Goal: Transaction & Acquisition: Purchase product/service

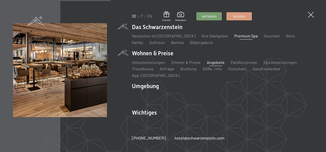
click at [235, 38] on link "Premium Spa" at bounding box center [245, 35] width 23 height 5
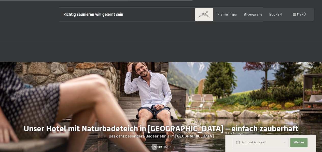
scroll to position [1468, 0]
click at [150, 16] on div "Richtig saunieren will gelernt sein Manche mögen’s heiß: Ihr Urlaub in unserem …" at bounding box center [161, 14] width 322 height 55
click at [151, 14] on div "Richtig saunieren will gelernt sein" at bounding box center [161, 14] width 196 height 14
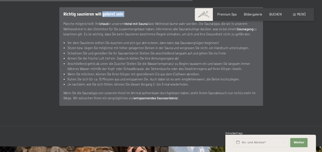
drag, startPoint x: 151, startPoint y: 14, endPoint x: 106, endPoint y: 10, distance: 44.7
click at [106, 10] on div "Richtig saunieren will gelernt sein" at bounding box center [161, 14] width 196 height 14
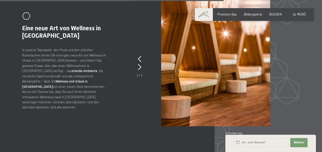
scroll to position [1697, 0]
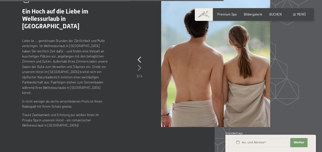
drag, startPoint x: 106, startPoint y: 10, endPoint x: 141, endPoint y: 62, distance: 62.5
click at [141, 65] on icon at bounding box center [139, 68] width 3 height 6
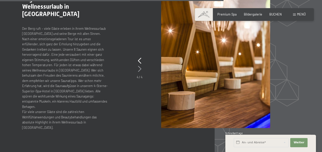
click at [141, 66] on icon at bounding box center [139, 69] width 3 height 6
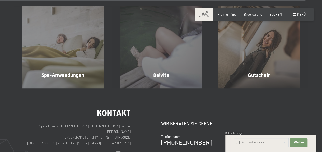
scroll to position [2341, 0]
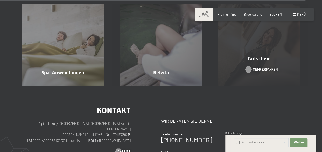
click at [260, 67] on span "Mehr erfahren" at bounding box center [265, 69] width 25 height 5
click at [257, 67] on span "Mehr erfahren" at bounding box center [265, 69] width 25 height 5
click at [252, 68] on div "Gutschein Mehr erfahren" at bounding box center [259, 45] width 98 height 82
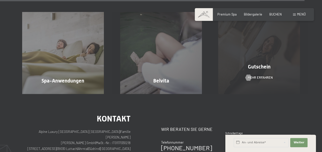
scroll to position [2334, 0]
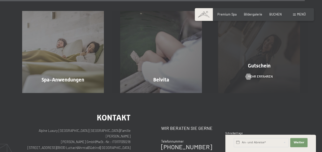
click at [229, 62] on div "Gutschein" at bounding box center [259, 65] width 98 height 7
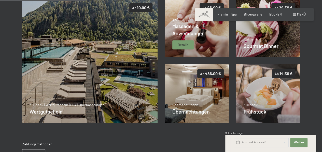
scroll to position [105, 0]
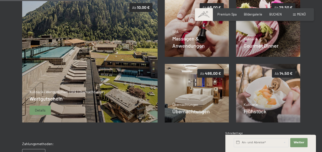
click at [81, 105] on div "Kulinarik | Wertgutschein | SPA | Übernachtungen Wertgutschein Details" at bounding box center [67, 101] width 75 height 25
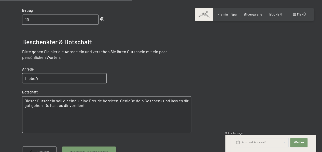
scroll to position [227, 0]
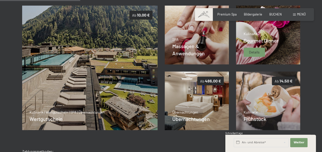
scroll to position [98, 0]
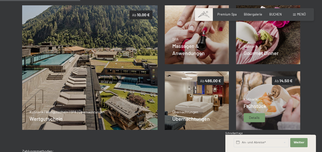
click at [254, 113] on div "Details" at bounding box center [254, 117] width 21 height 9
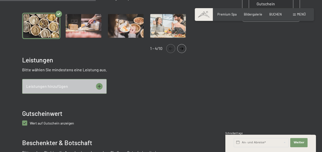
scroll to position [177, 0]
click at [100, 84] on icon at bounding box center [99, 86] width 7 height 7
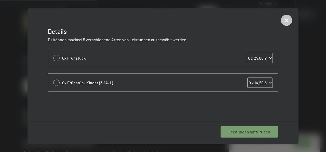
click at [2, 91] on div at bounding box center [163, 76] width 326 height 152
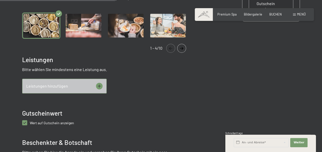
scroll to position [248, 0]
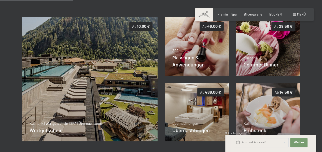
scroll to position [86, 0]
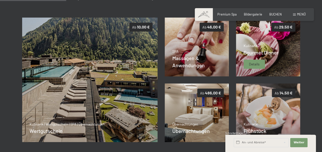
click at [252, 62] on span "Details" at bounding box center [254, 64] width 11 height 5
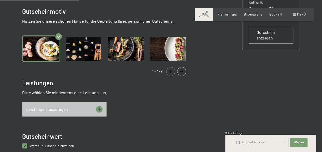
scroll to position [150, 0]
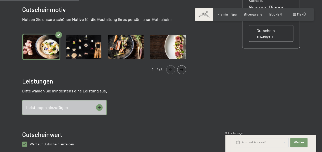
click at [93, 109] on div "Leistungen hinzufügen" at bounding box center [64, 107] width 85 height 15
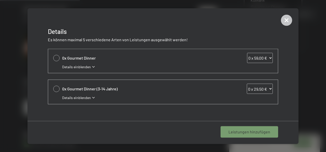
click at [13, 83] on div at bounding box center [163, 76] width 326 height 152
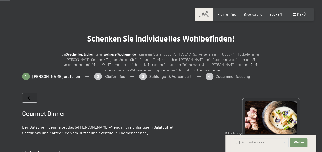
scroll to position [0, 0]
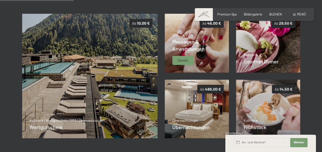
scroll to position [90, 0]
click at [193, 59] on div "Details" at bounding box center [183, 60] width 21 height 9
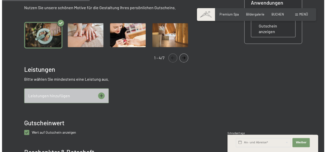
scroll to position [162, 0]
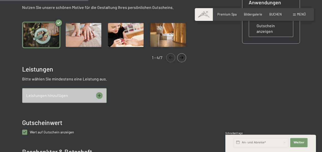
click at [100, 94] on icon at bounding box center [99, 95] width 7 height 7
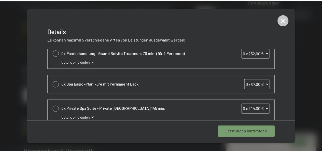
scroll to position [229, 0]
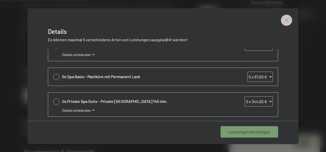
click at [291, 20] on icon at bounding box center [286, 20] width 11 height 11
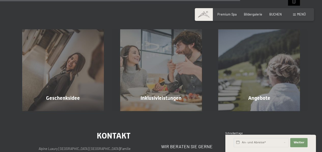
scroll to position [457, 0]
click at [176, 19] on div "Geschenksidee Mehr erfahren Inklusivleistungen Mehr erfahren Angebote Mehr erfa…" at bounding box center [161, 60] width 322 height 102
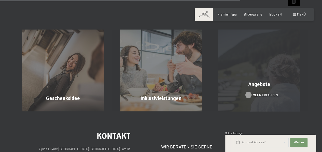
click at [259, 96] on span "Mehr erfahren" at bounding box center [265, 95] width 25 height 5
